Goal: Check status

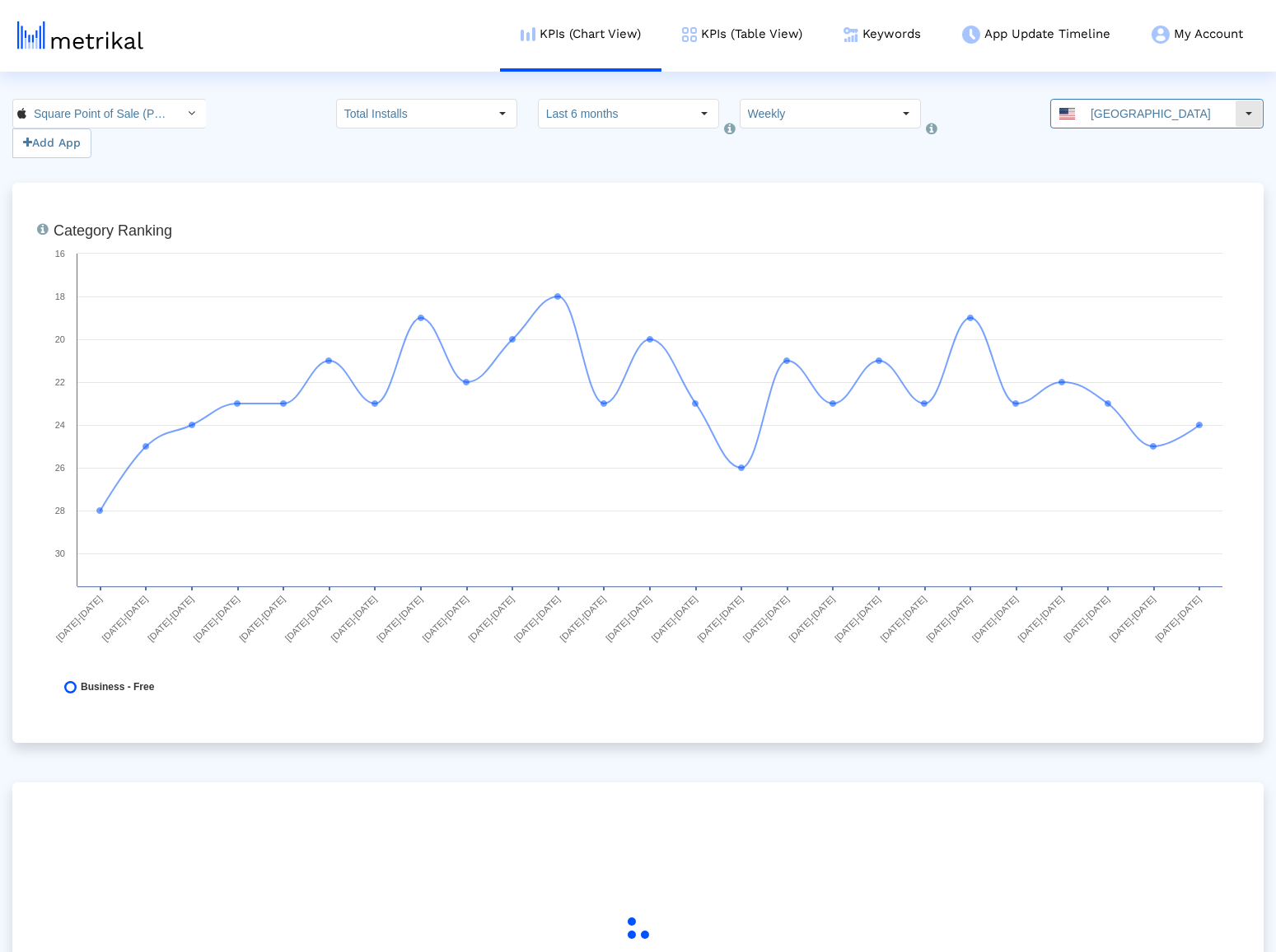
click at [1131, 111] on input "[GEOGRAPHIC_DATA]" at bounding box center [1159, 114] width 152 height 28
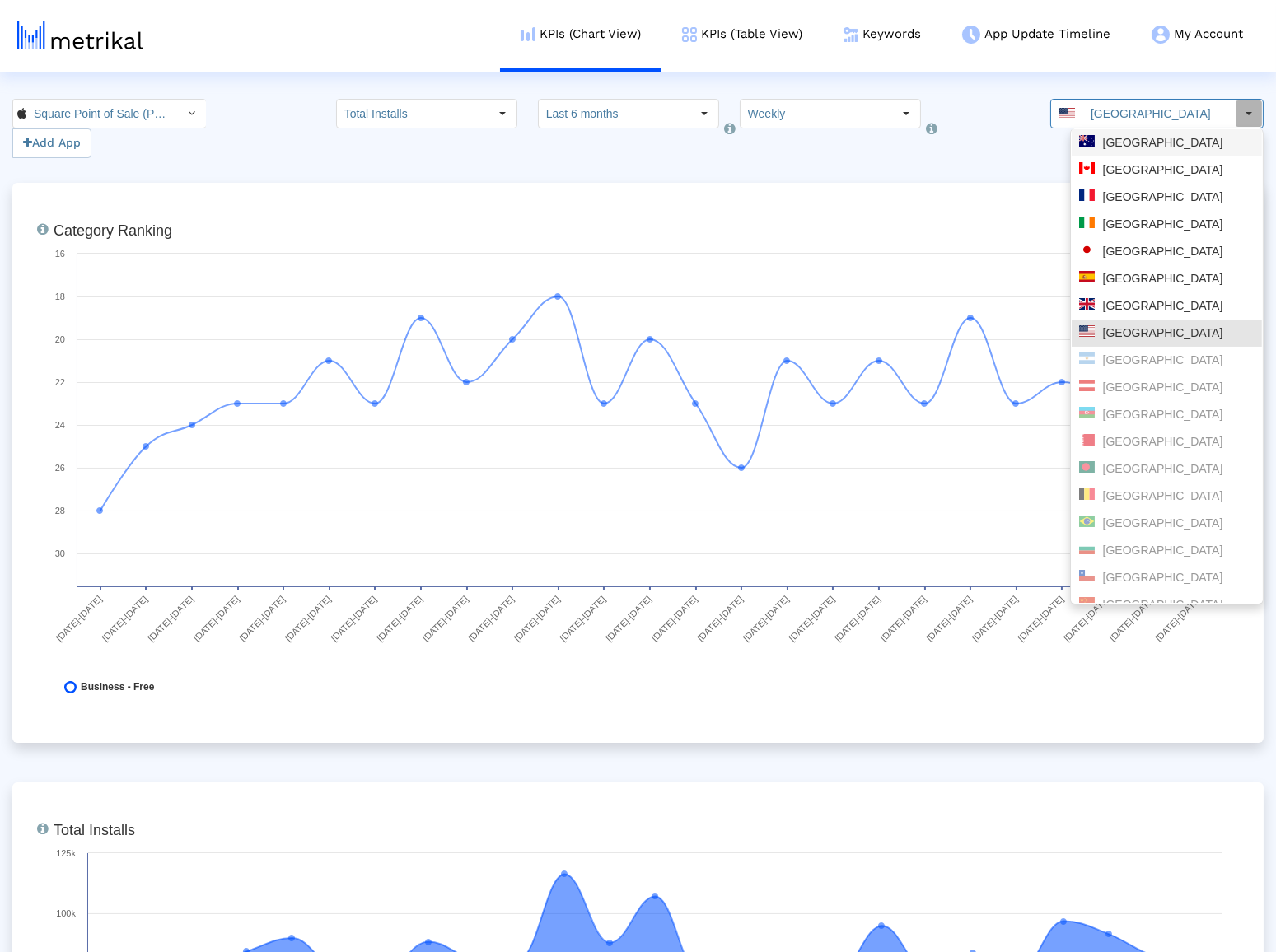
click at [1130, 140] on div "[GEOGRAPHIC_DATA]" at bounding box center [1167, 143] width 176 height 16
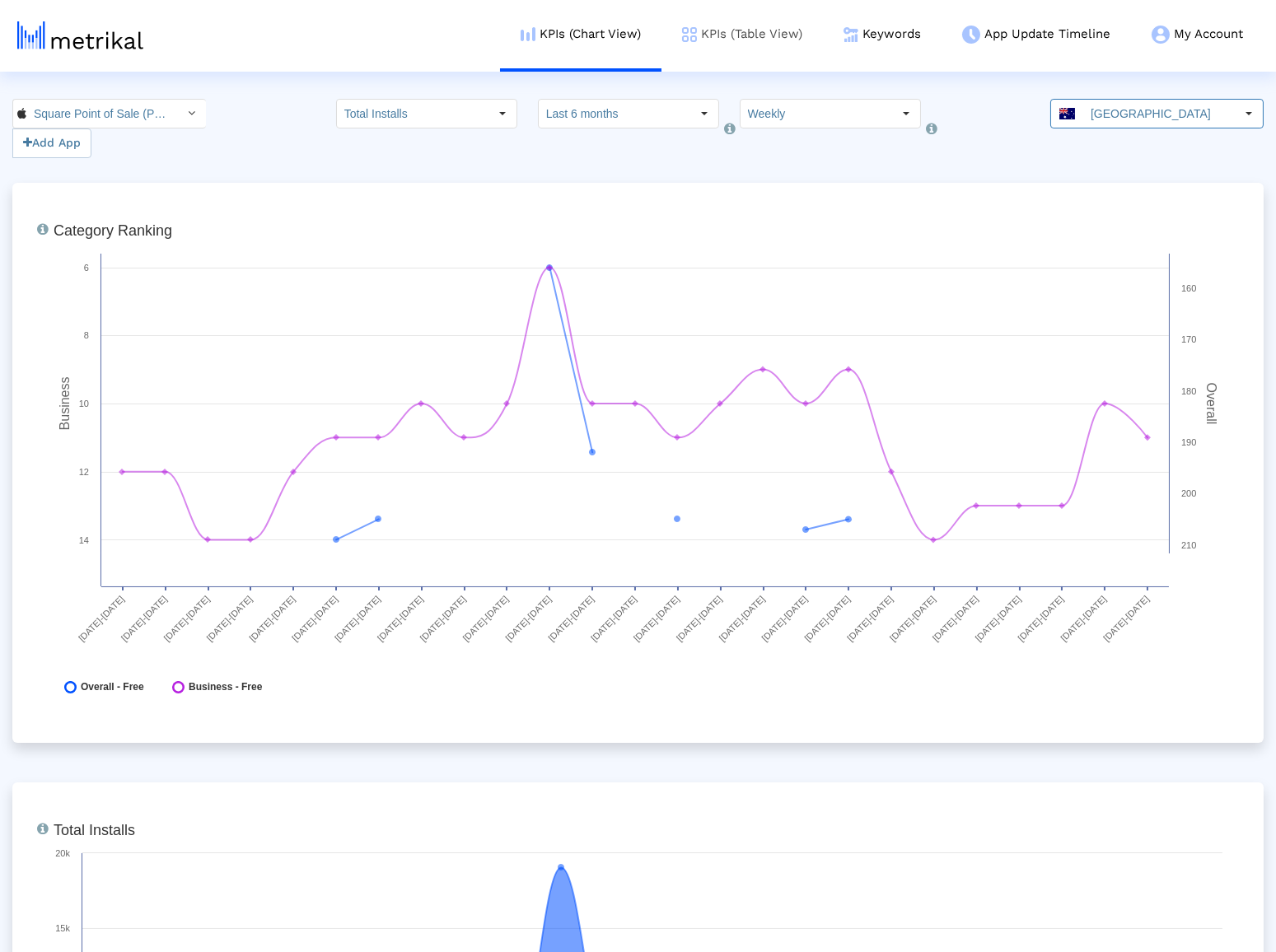
click at [706, 41] on link "KPIs (Table View)" at bounding box center [741, 34] width 161 height 68
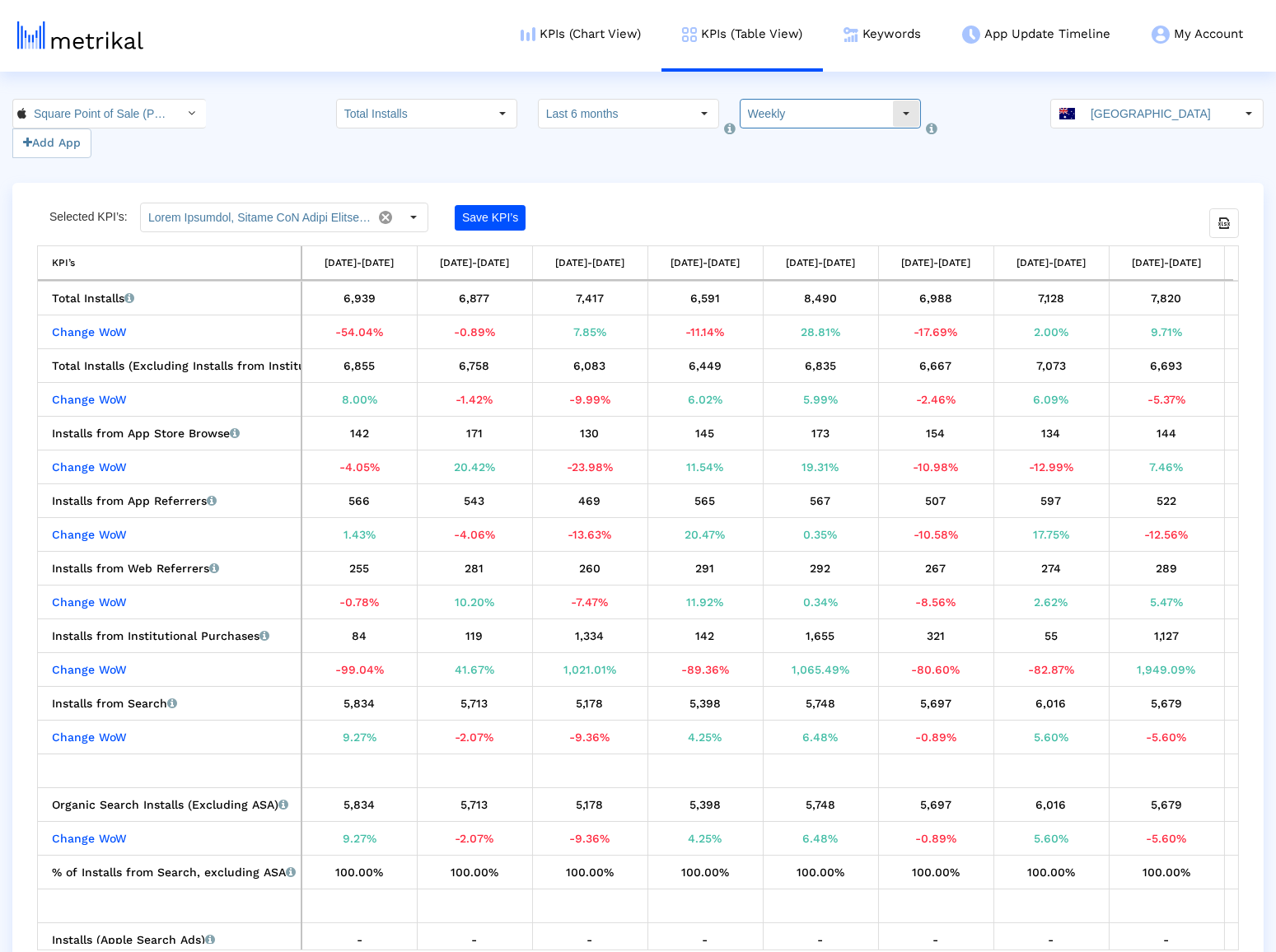
click at [789, 117] on input "Weekly" at bounding box center [816, 114] width 152 height 28
click at [791, 167] on div "Monthly" at bounding box center [811, 169] width 159 height 27
type input "Monthly"
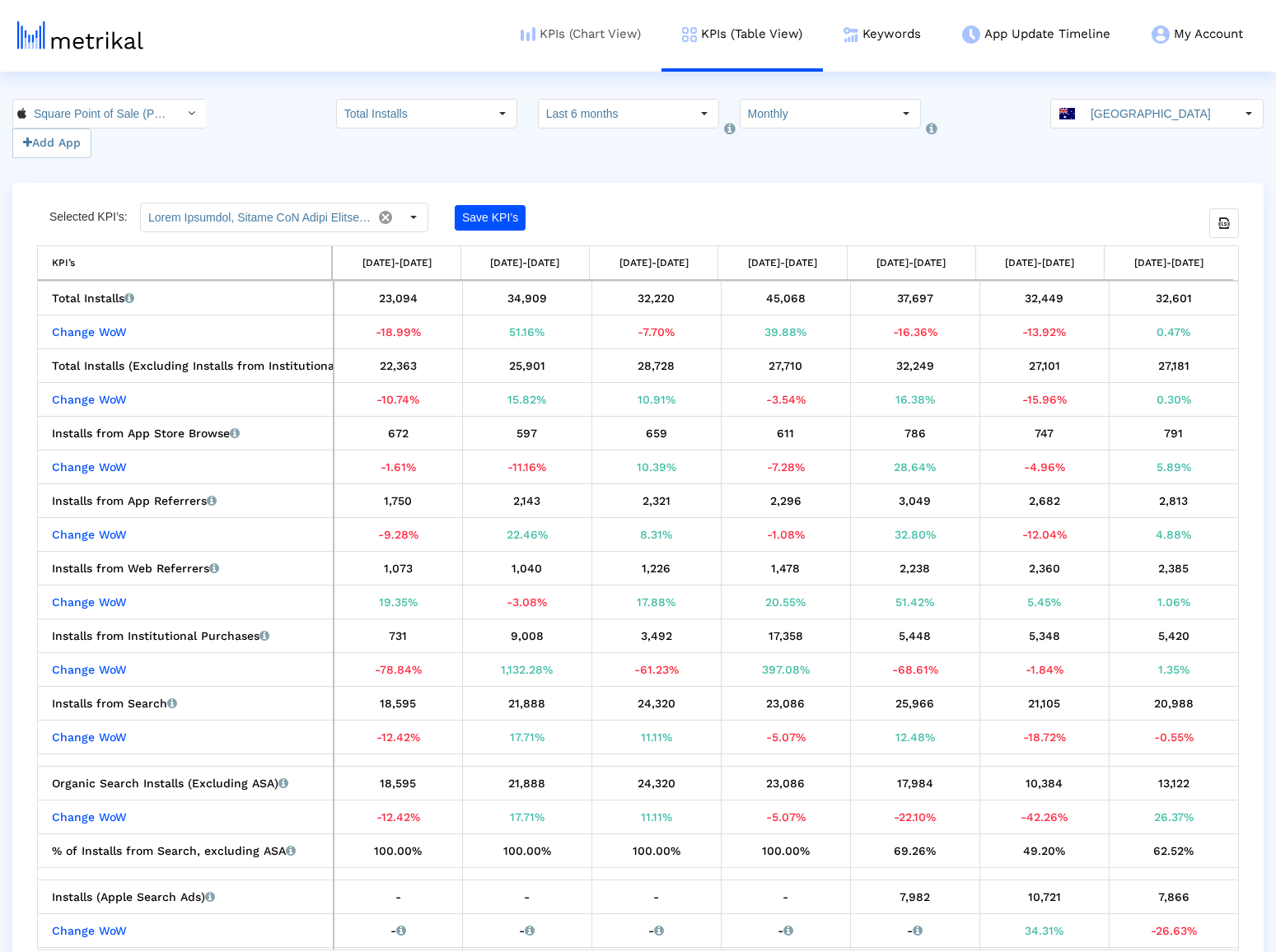
click at [589, 46] on link "KPIs (Chart View)" at bounding box center [580, 34] width 161 height 68
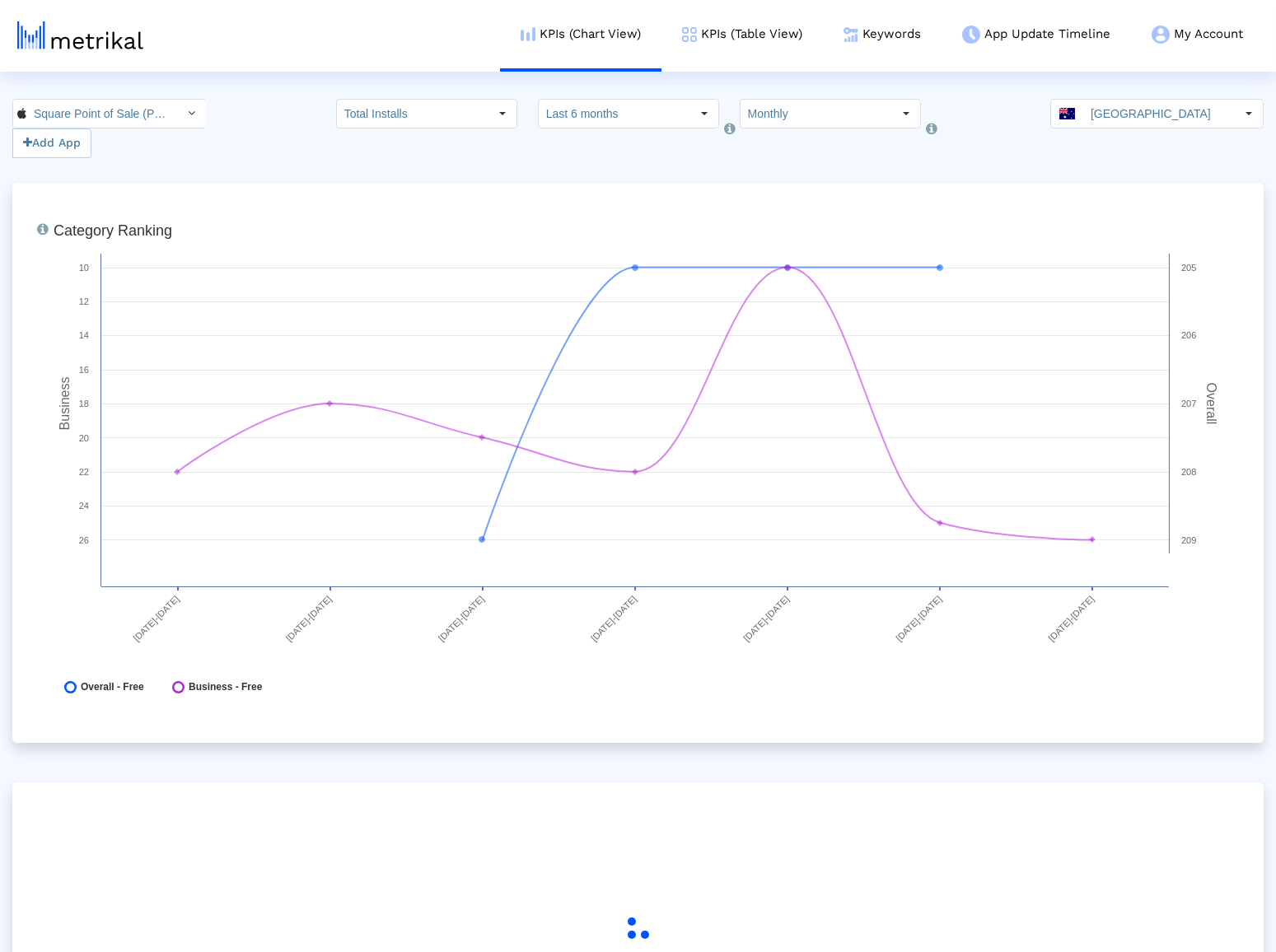
click at [1162, 97] on html "KPIs (Chart View) KPIs (Table View) Keywords App Update Timeline My Account Key…" at bounding box center [638, 557] width 1276 height 1113
click at [1157, 115] on input "[GEOGRAPHIC_DATA]" at bounding box center [1159, 114] width 152 height 28
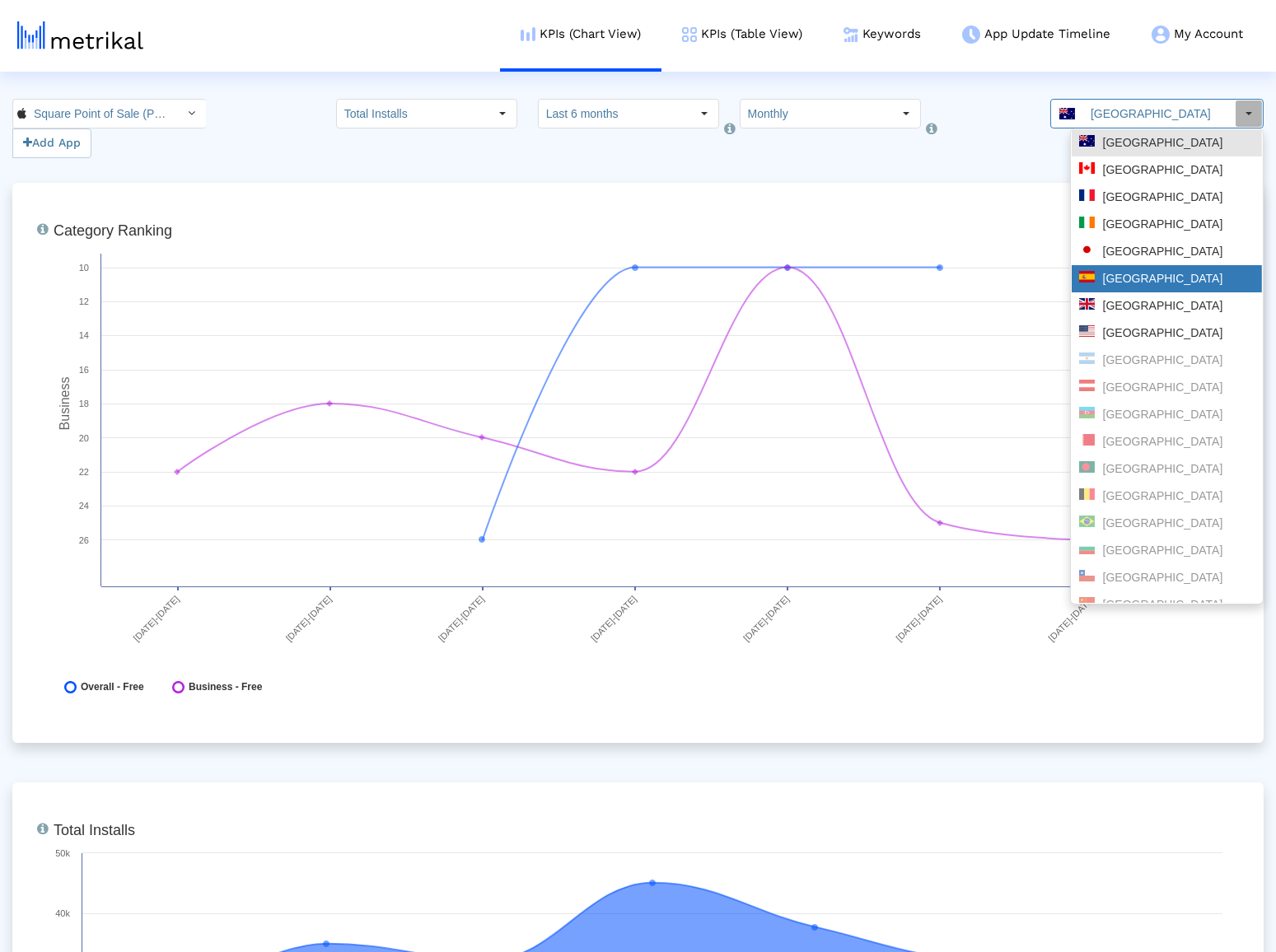
click at [1138, 279] on div "[GEOGRAPHIC_DATA]" at bounding box center [1167, 279] width 176 height 16
